Goal: Task Accomplishment & Management: Manage account settings

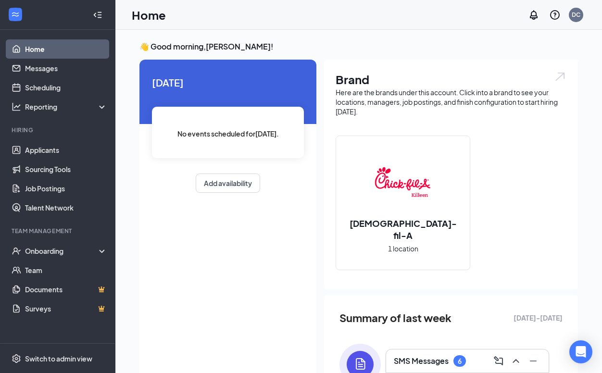
click at [457, 358] on div "6" at bounding box center [459, 361] width 12 height 12
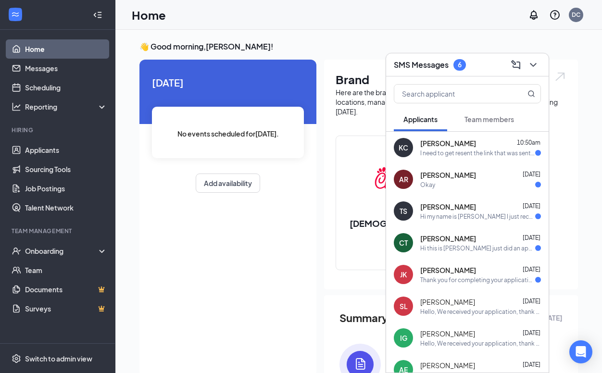
click at [502, 162] on div "[PERSON_NAME] [PERSON_NAME] 10:50am I need to get resent the link that was sent…" at bounding box center [467, 148] width 162 height 32
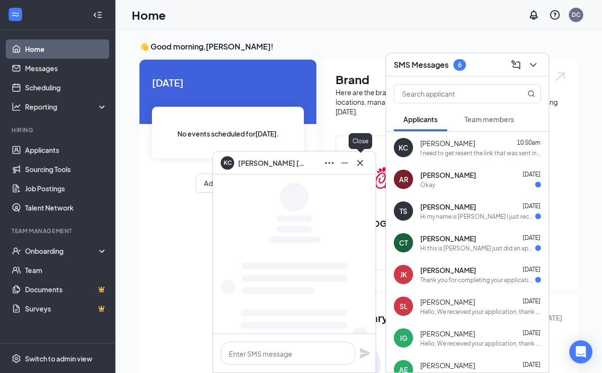
click at [359, 164] on icon "Cross" at bounding box center [360, 163] width 6 height 6
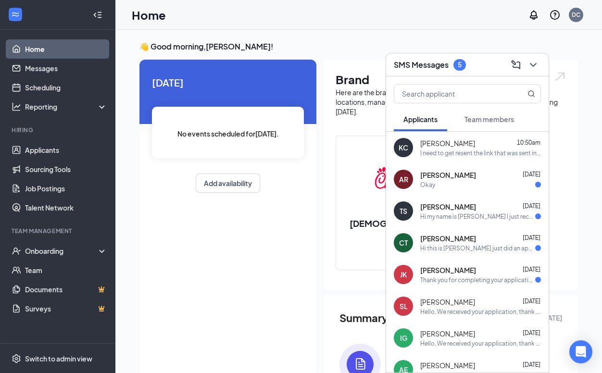
click at [439, 170] on span "[PERSON_NAME]" at bounding box center [448, 175] width 56 height 10
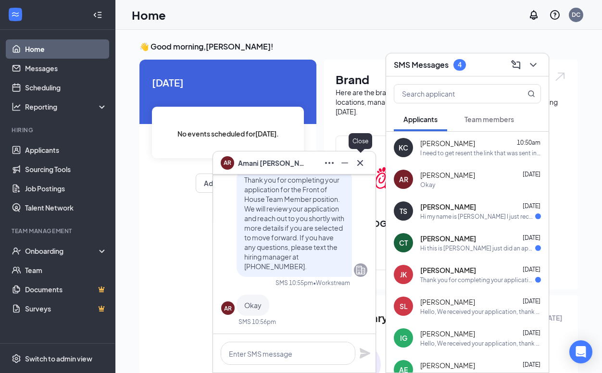
click at [362, 163] on icon "Cross" at bounding box center [360, 163] width 12 height 12
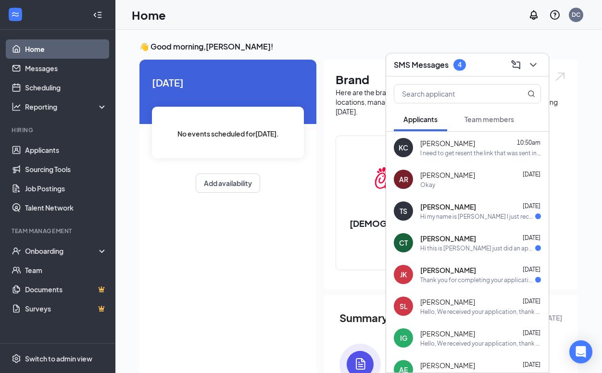
click at [453, 210] on span "[PERSON_NAME]" at bounding box center [448, 207] width 56 height 10
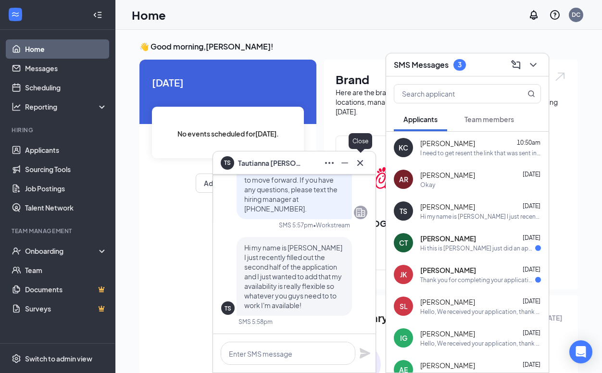
click at [364, 167] on icon "Cross" at bounding box center [360, 163] width 12 height 12
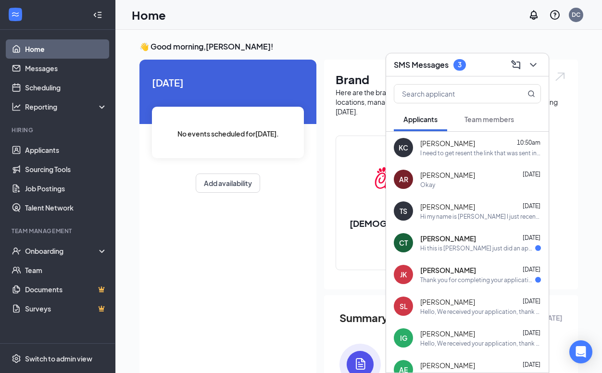
click at [479, 250] on div "Hi this is [PERSON_NAME] just did an application and I will like to join the te…" at bounding box center [477, 248] width 115 height 8
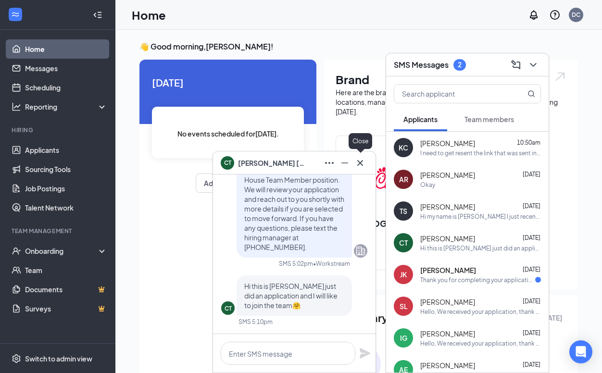
click at [360, 168] on icon "Cross" at bounding box center [360, 163] width 12 height 12
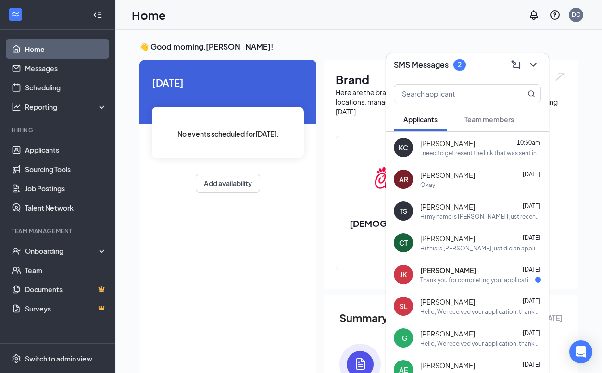
click at [450, 212] on div "Hi my name is [PERSON_NAME] I just recently filled out the second half of the a…" at bounding box center [480, 216] width 121 height 8
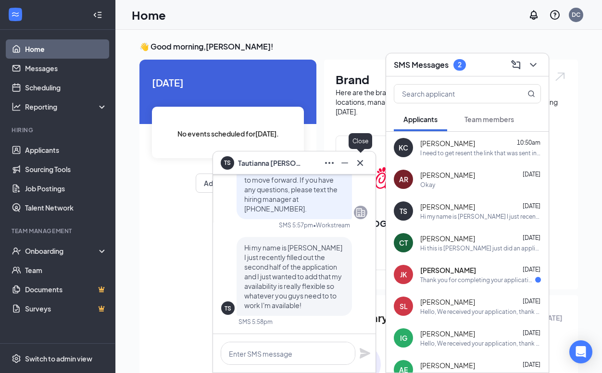
click at [362, 164] on icon "Cross" at bounding box center [360, 163] width 6 height 6
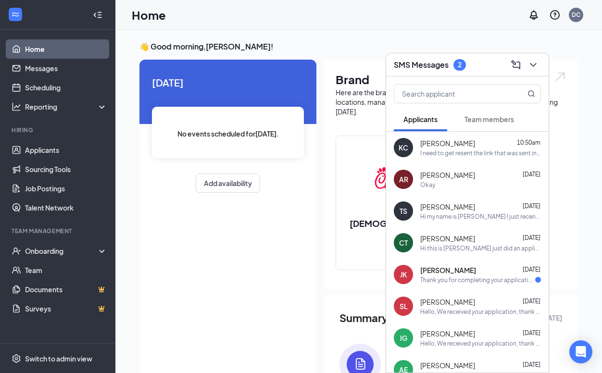
click at [488, 280] on div "Thank you for completing your application for the Back of House Team Member pos…" at bounding box center [477, 280] width 115 height 8
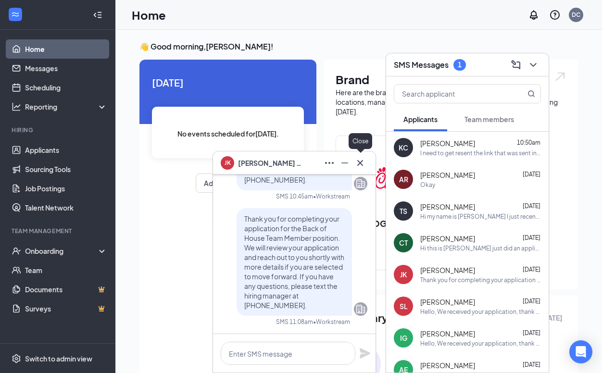
click at [364, 158] on icon "Cross" at bounding box center [360, 163] width 12 height 12
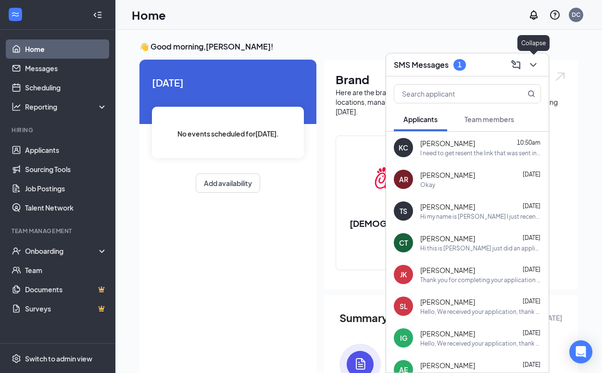
click at [535, 68] on icon "ChevronDown" at bounding box center [533, 65] width 12 height 12
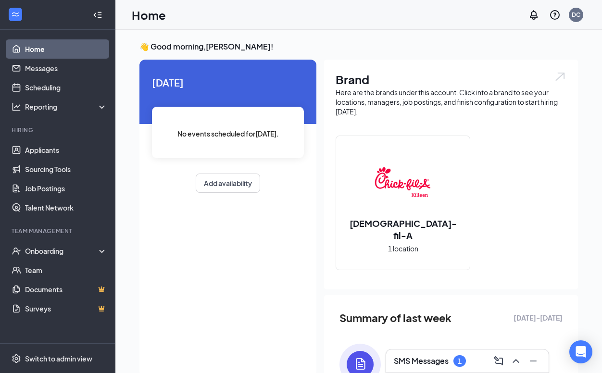
click at [445, 362] on h3 "SMS Messages" at bounding box center [421, 361] width 55 height 11
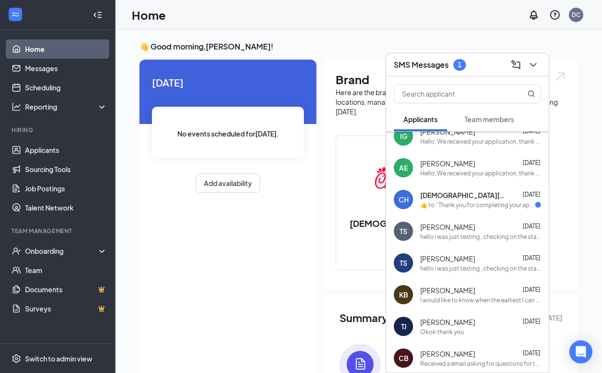
scroll to position [189, 0]
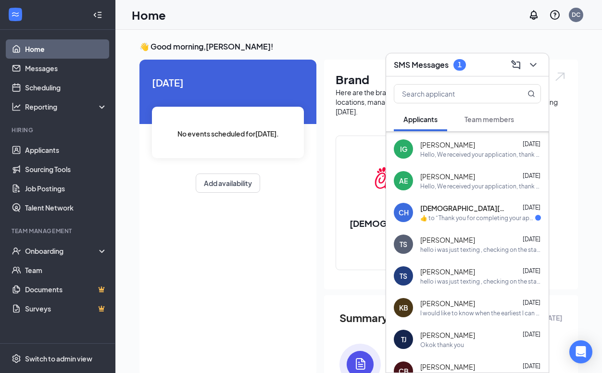
click at [486, 225] on div "CH [PERSON_NAME] [DATE]  ​👍​ to “ Thank you for completing your application for…" at bounding box center [467, 213] width 162 height 32
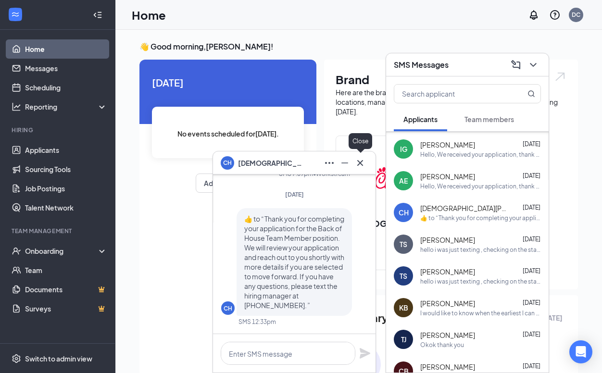
click at [363, 168] on icon "Cross" at bounding box center [360, 163] width 12 height 12
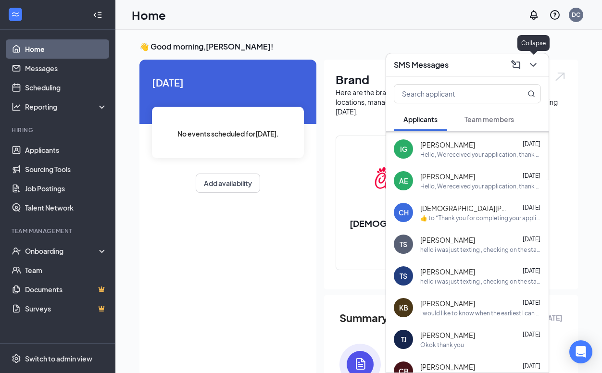
click at [536, 63] on icon "ChevronDown" at bounding box center [533, 65] width 6 height 4
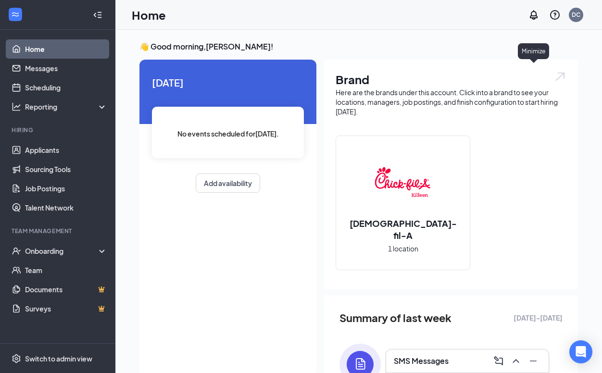
scroll to position [0, 0]
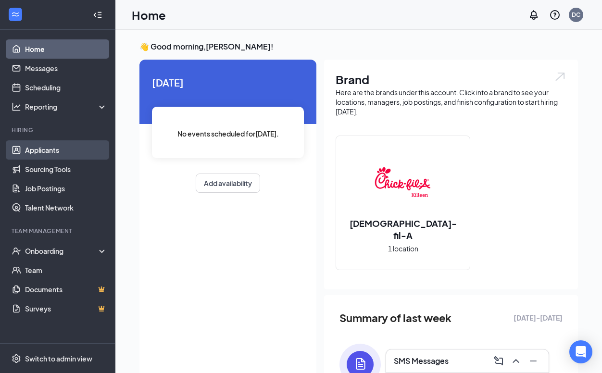
click at [90, 144] on link "Applicants" at bounding box center [66, 149] width 82 height 19
